Goal: Find contact information: Find contact information

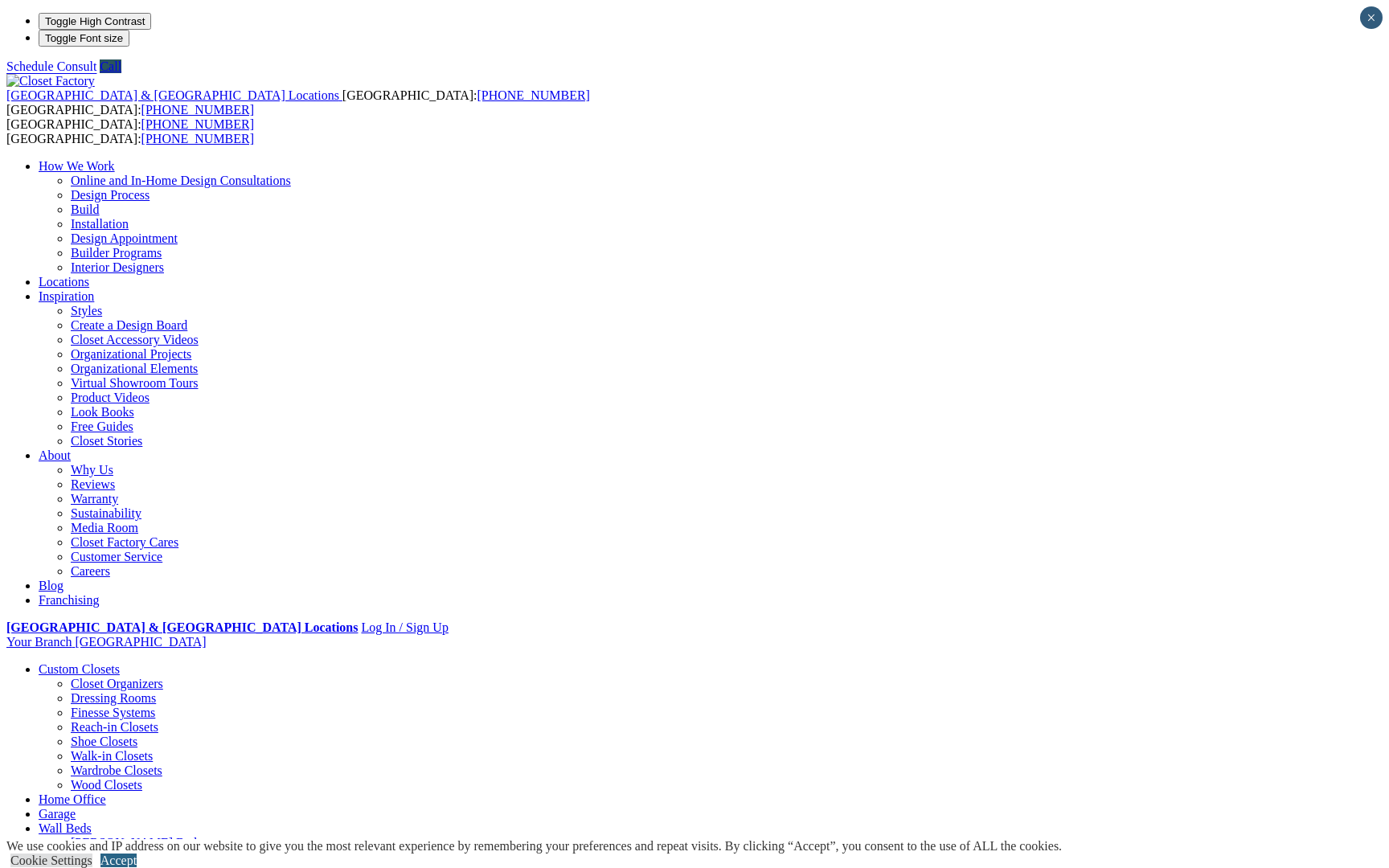
click at [137, 854] on link "Accept" at bounding box center [118, 860] width 36 height 14
click at [162, 246] on link "Builder Programs" at bounding box center [116, 253] width 91 height 14
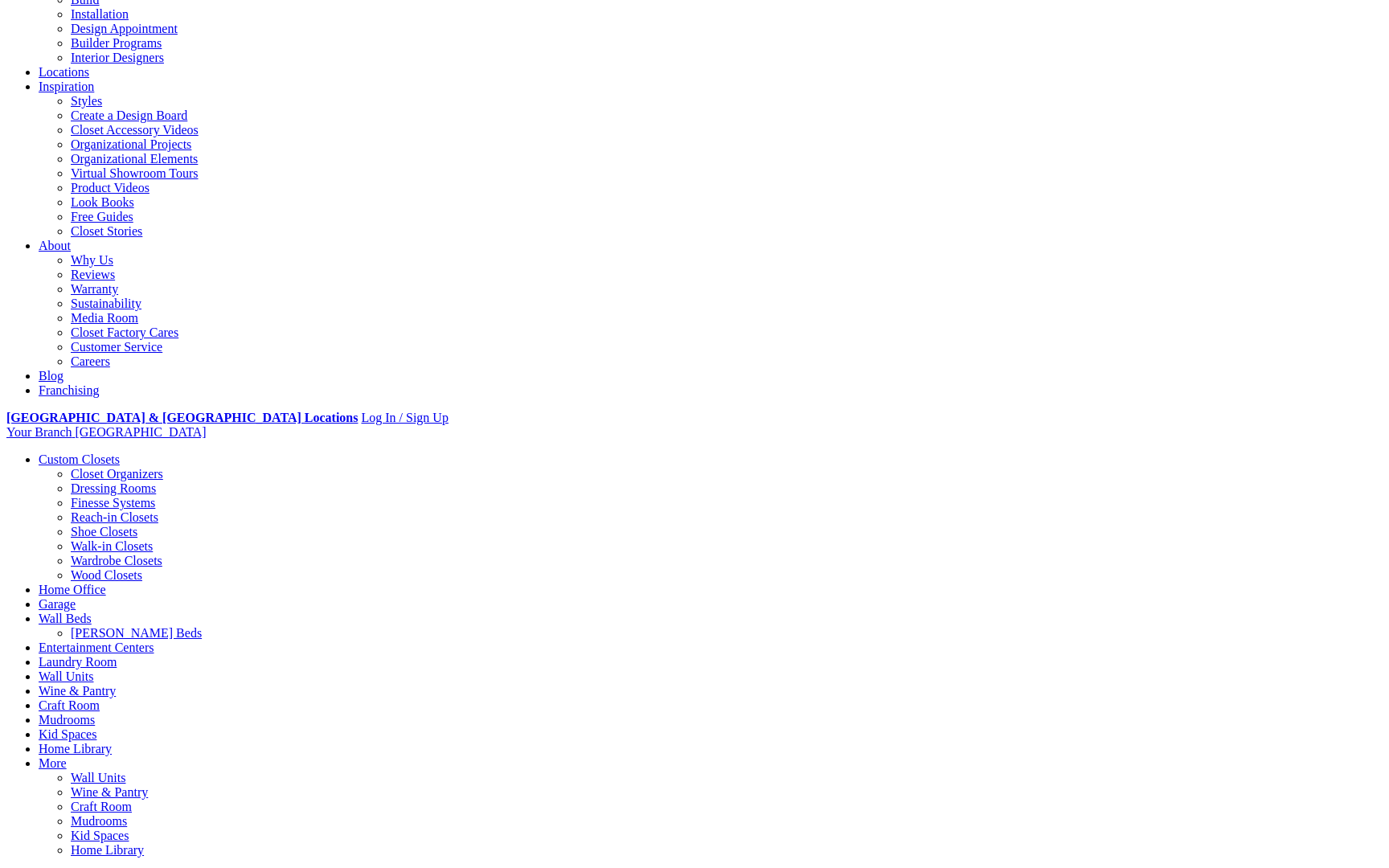
scroll to position [212, 0]
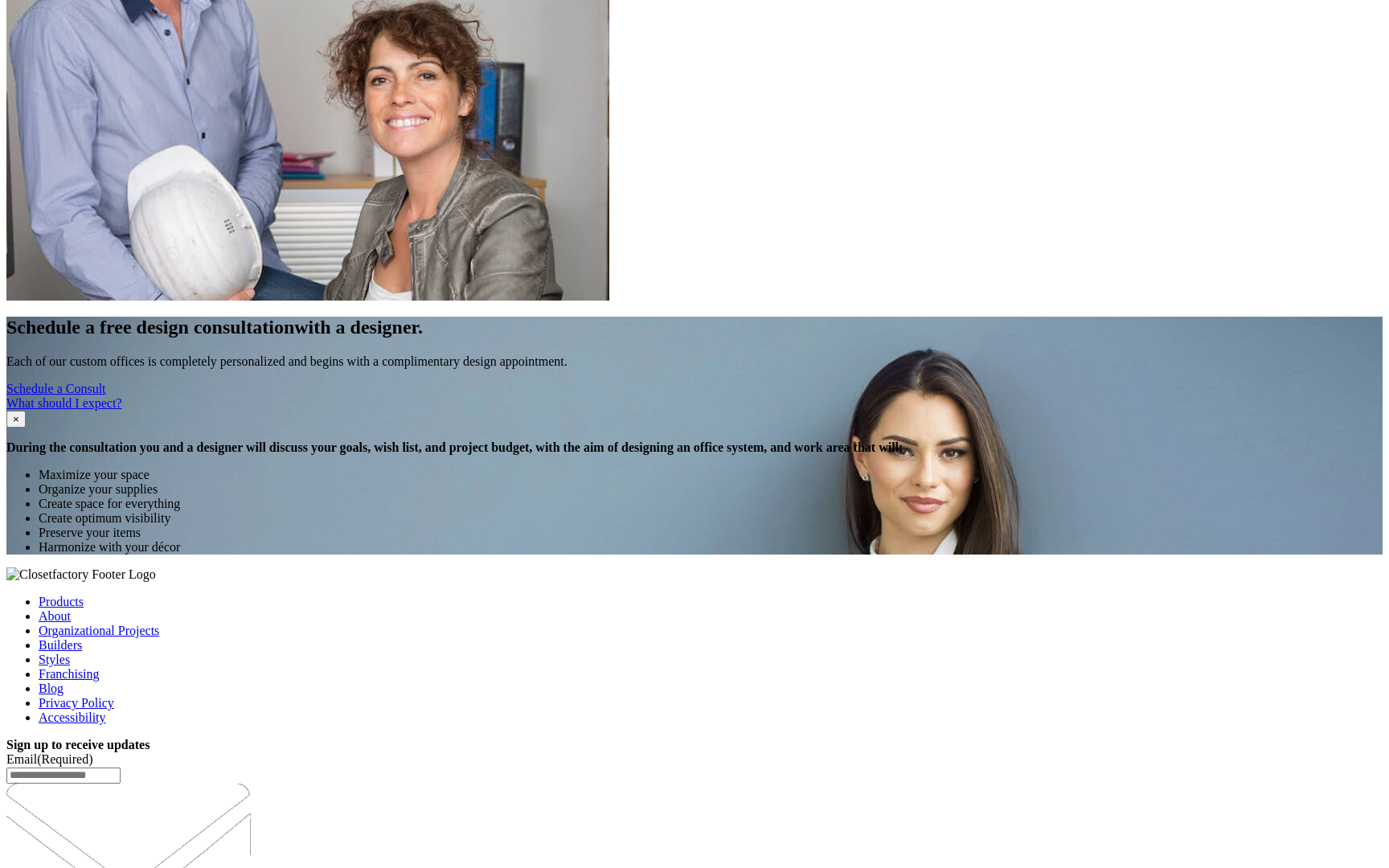
scroll to position [4149, 0]
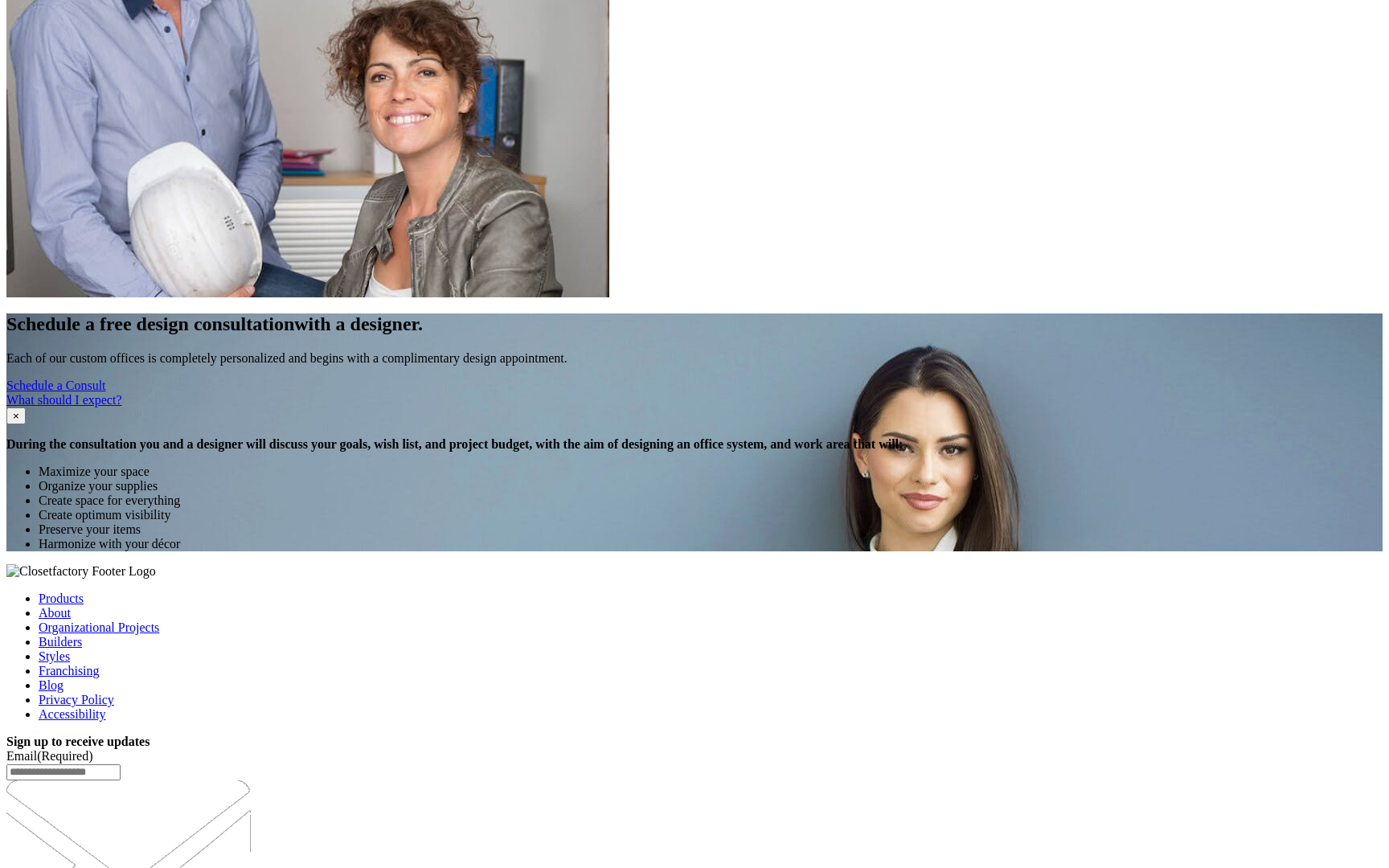
click at [82, 635] on link "Builders" at bounding box center [60, 641] width 43 height 14
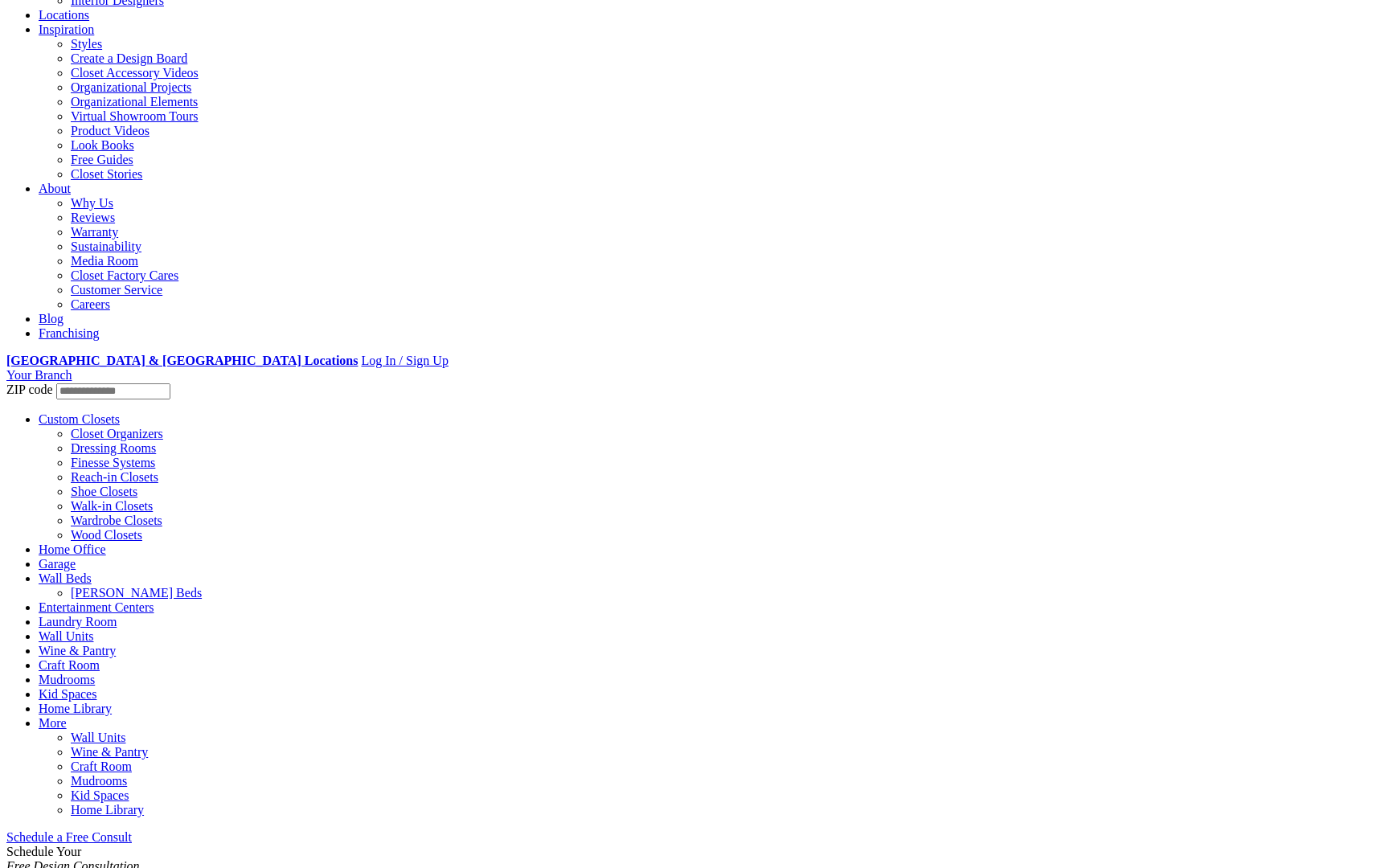
scroll to position [228, 0]
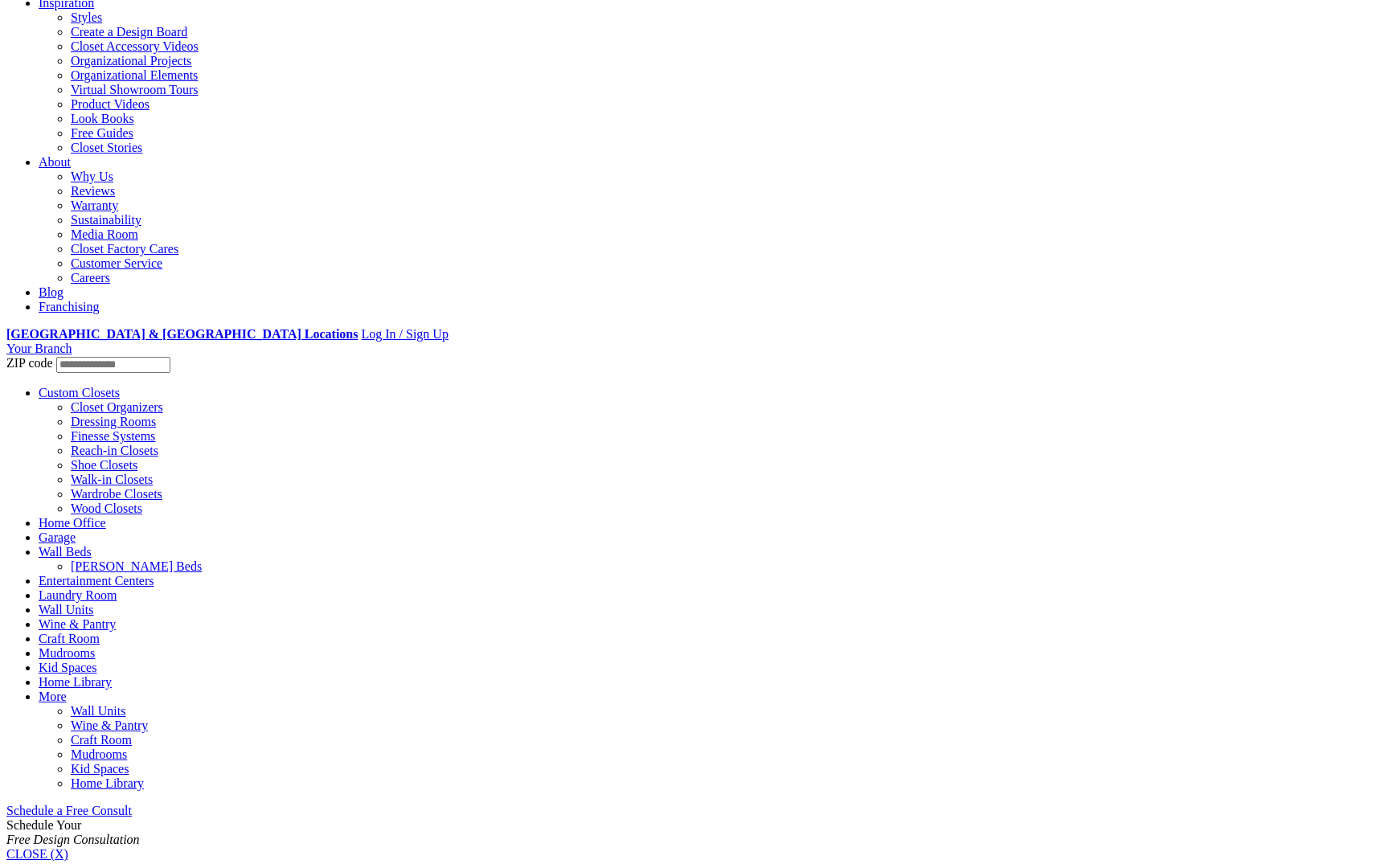
scroll to position [226, 0]
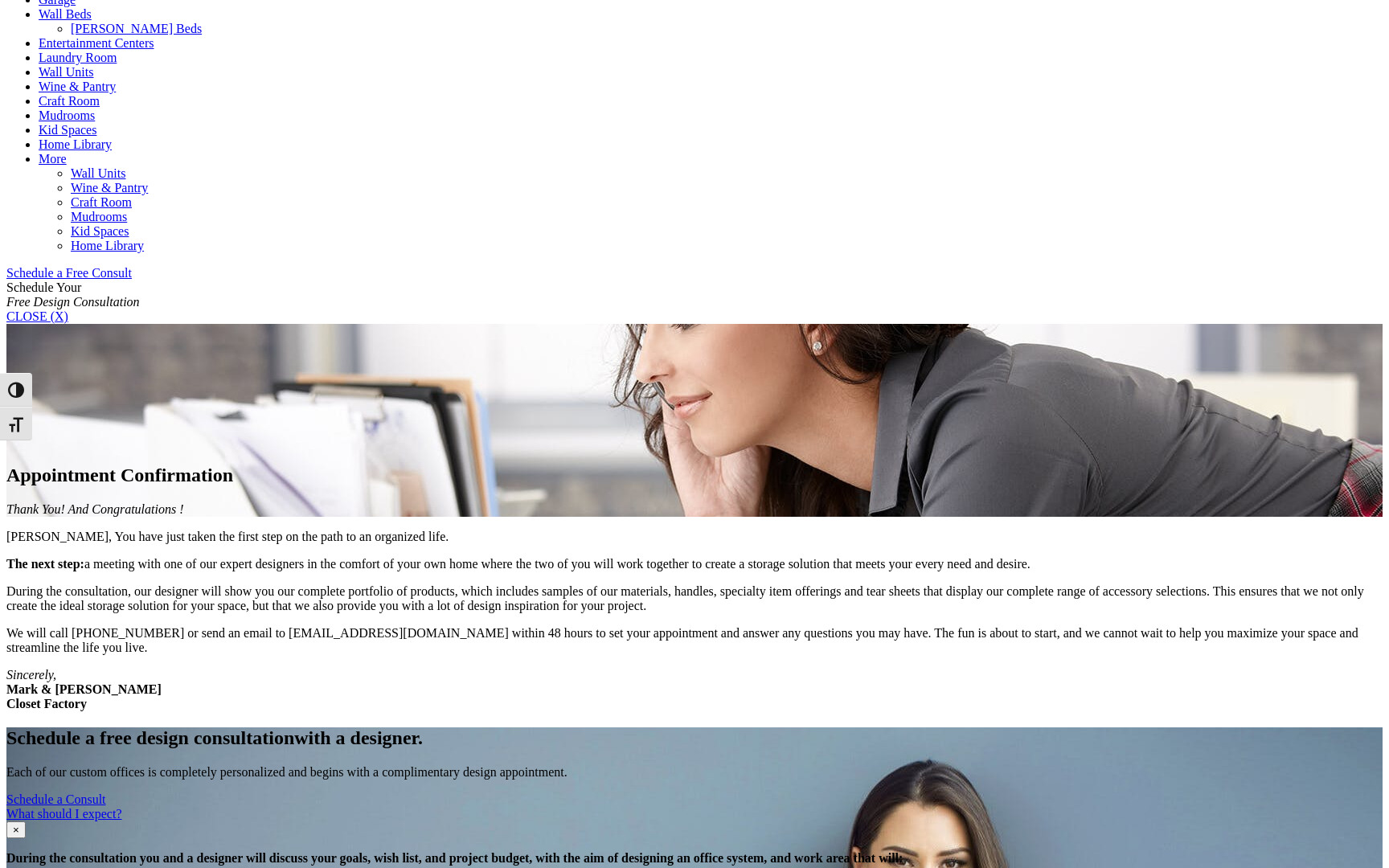
scroll to position [801, 0]
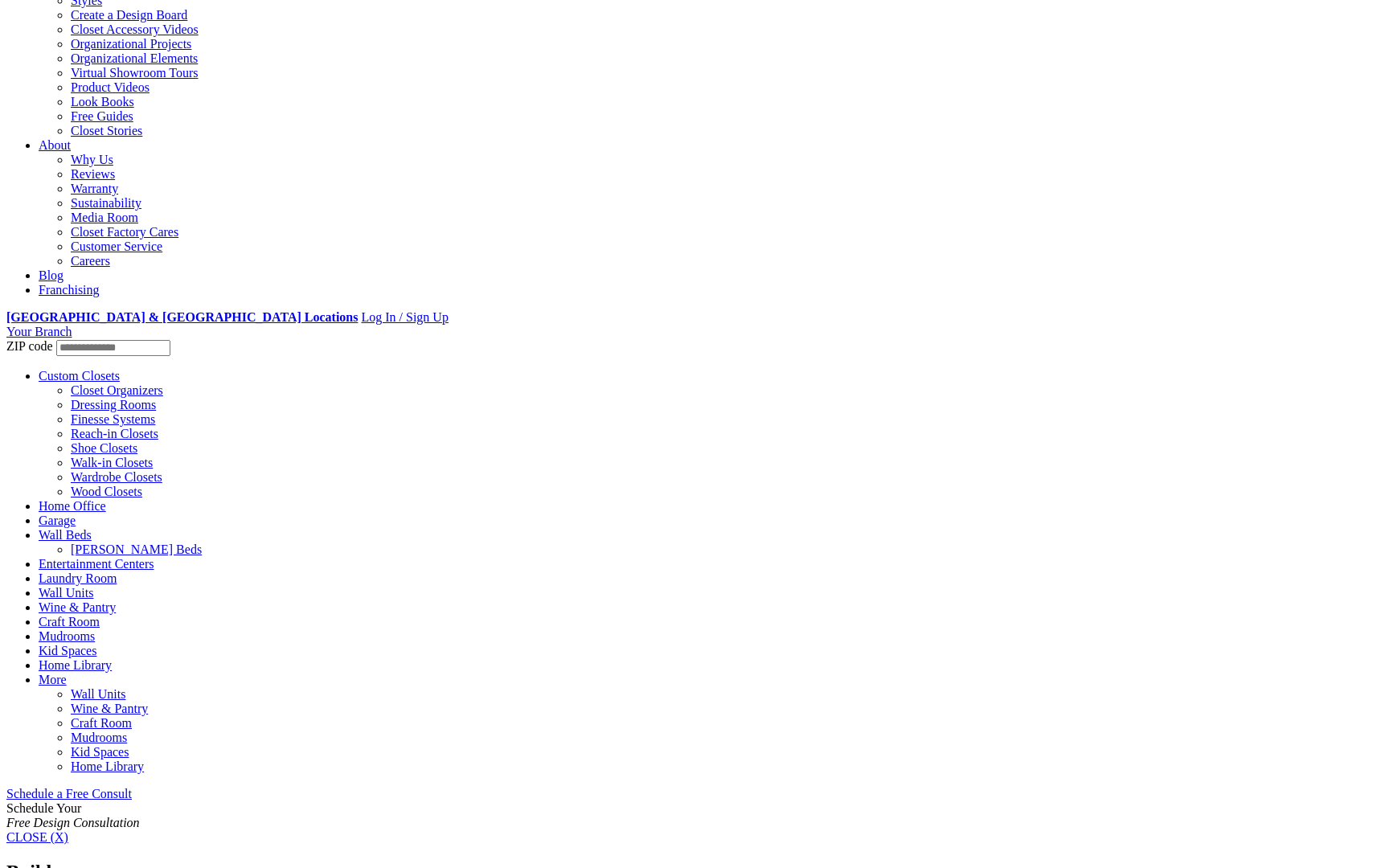
scroll to position [260, 0]
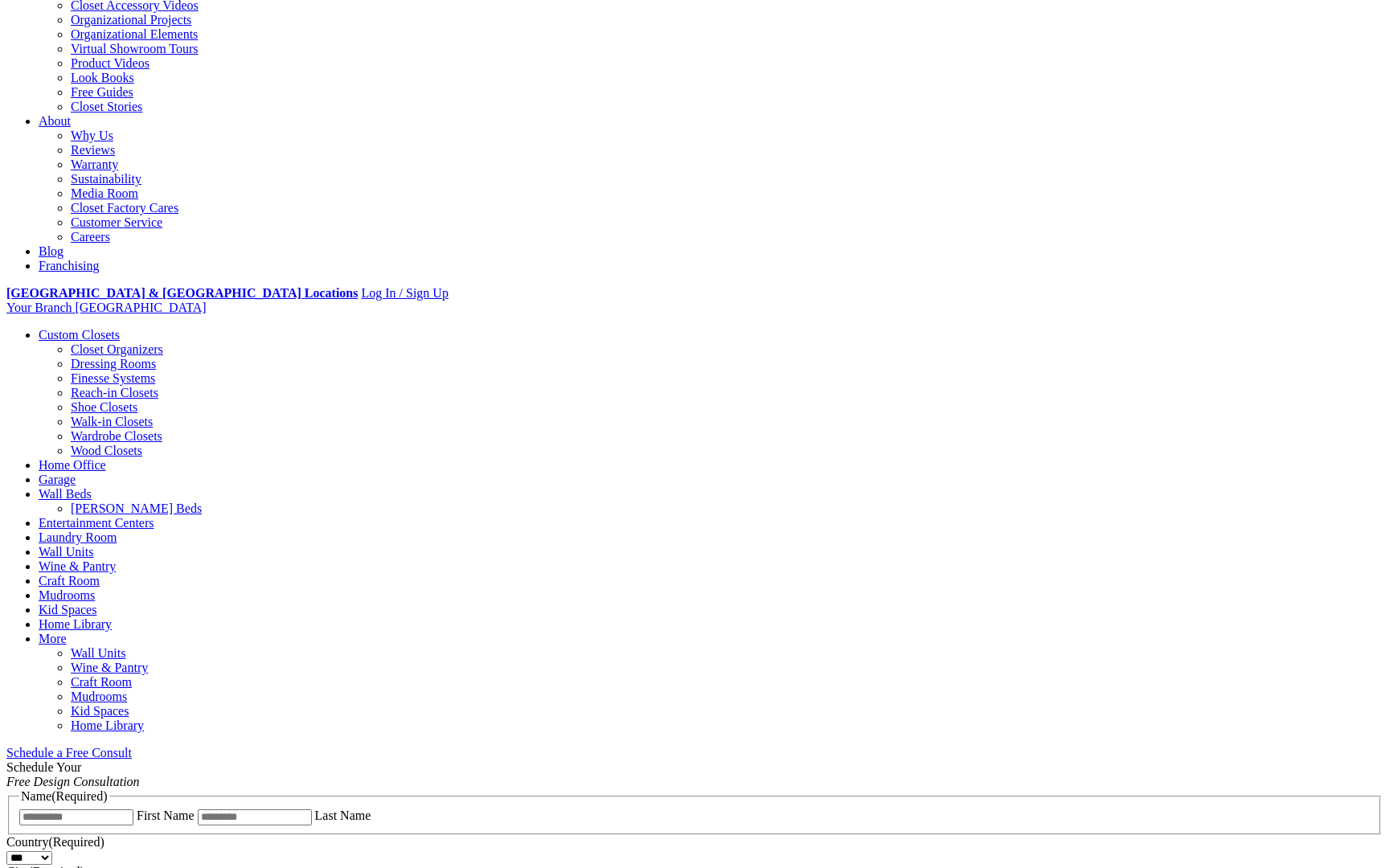
scroll to position [0, 0]
